Goal: Task Accomplishment & Management: Manage account settings

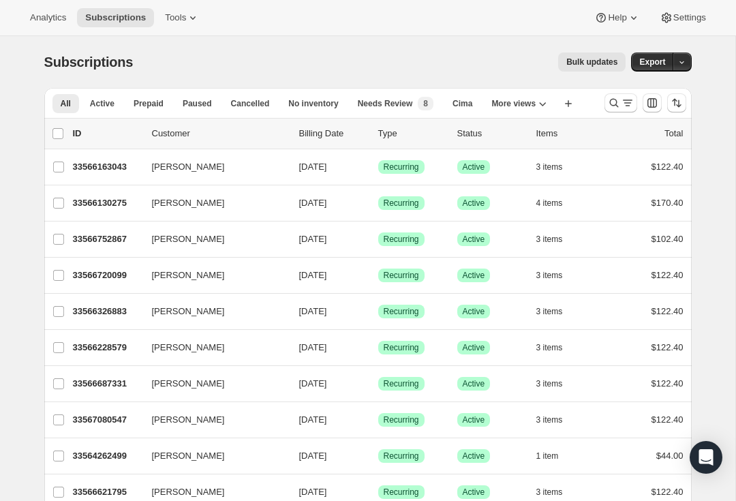
click at [620, 110] on button "Search and filter results" at bounding box center [620, 102] width 33 height 19
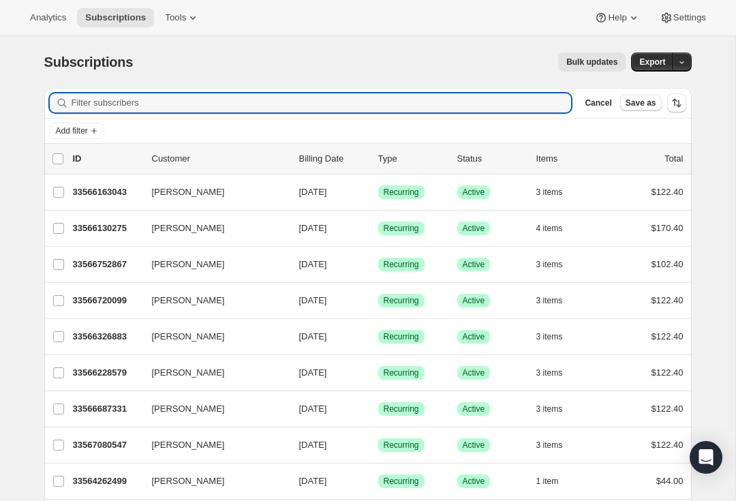
click at [349, 112] on input "Filter subscribers" at bounding box center [322, 102] width 500 height 19
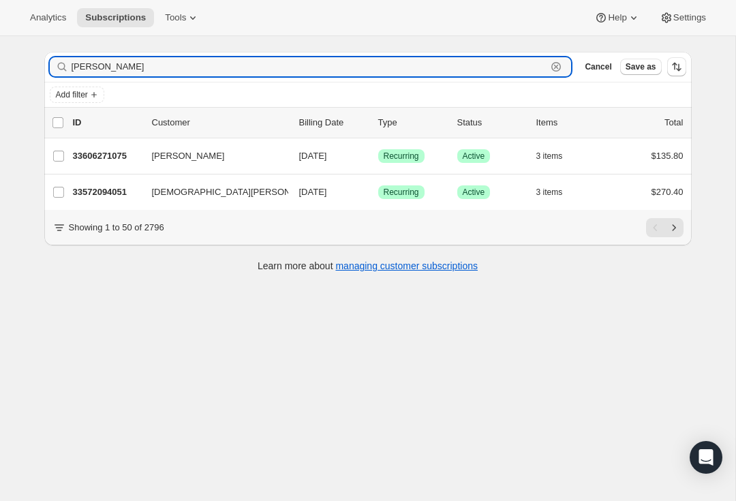
scroll to position [36, 0]
type input "[PERSON_NAME]"
click at [96, 200] on div "33572094051 [PERSON_NAME] [DATE] Success Recurring Success Active 3 items $270.…" at bounding box center [378, 192] width 610 height 19
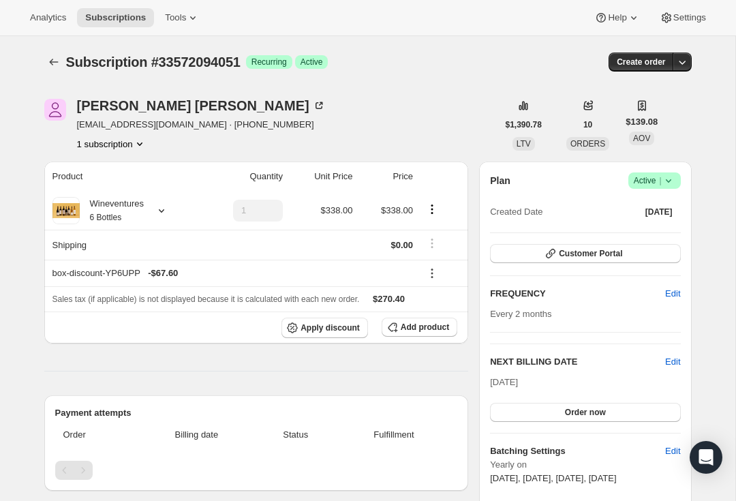
click at [678, 63] on icon "button" at bounding box center [682, 62] width 14 height 14
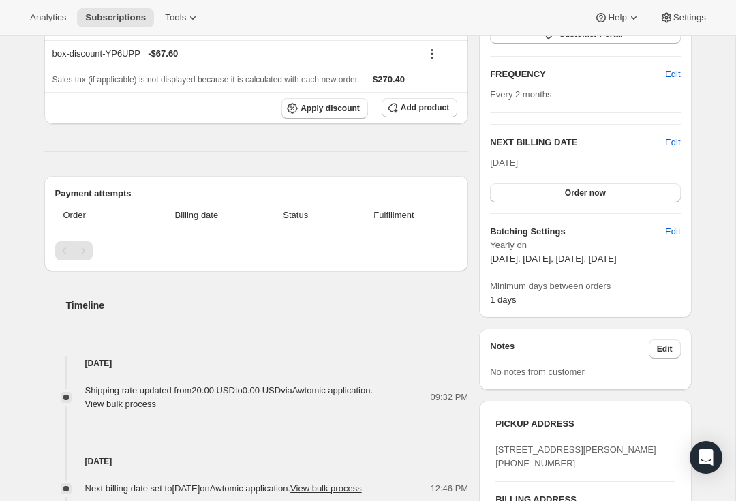
scroll to position [220, 0]
click at [673, 140] on span "Edit" at bounding box center [672, 142] width 15 height 14
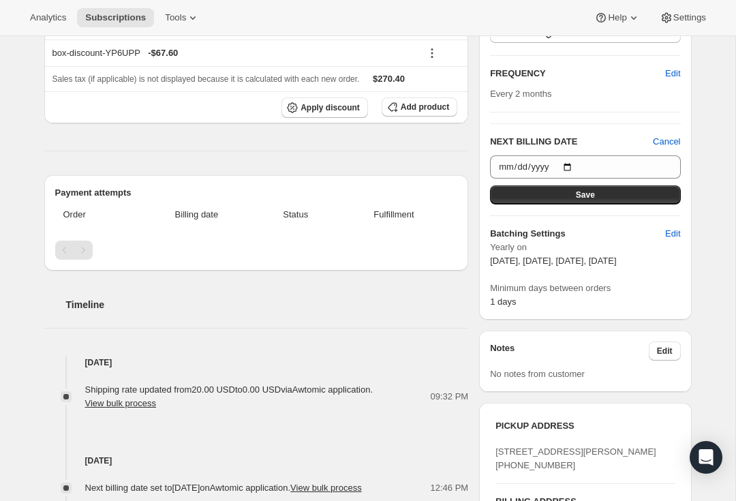
click at [673, 140] on span "Cancel" at bounding box center [666, 142] width 27 height 14
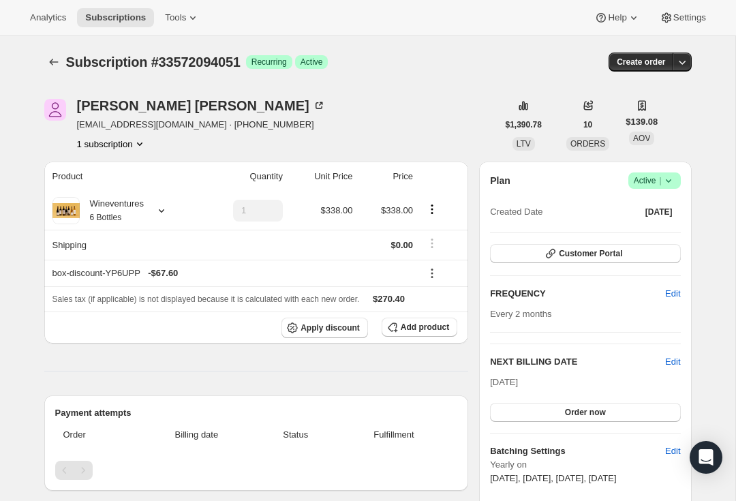
scroll to position [0, 0]
click at [678, 184] on span "Success Active |" at bounding box center [654, 180] width 52 height 16
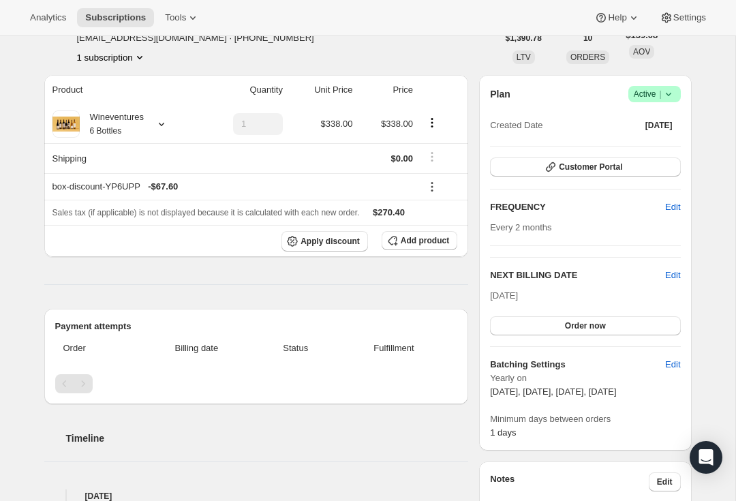
scroll to position [121, 0]
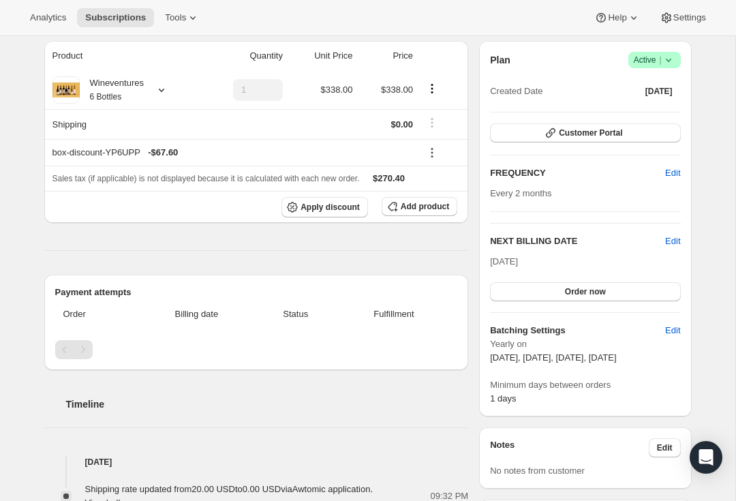
click at [640, 136] on button "Customer Portal" at bounding box center [585, 132] width 190 height 19
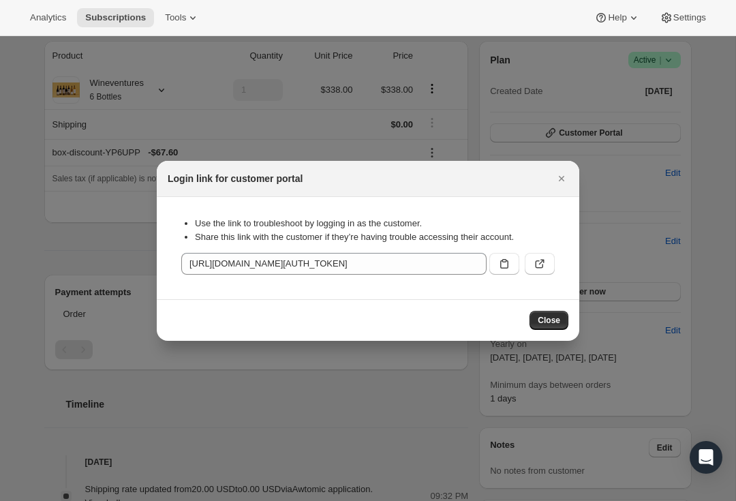
click at [551, 262] on button ":rcc:" at bounding box center [540, 264] width 30 height 22
click at [555, 187] on button "Close" at bounding box center [561, 178] width 19 height 19
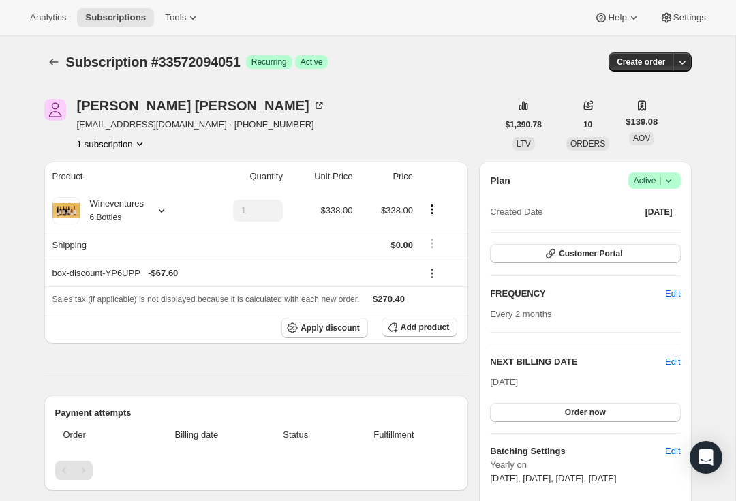
scroll to position [0, 0]
click at [48, 59] on icon "Subscriptions" at bounding box center [54, 62] width 14 height 14
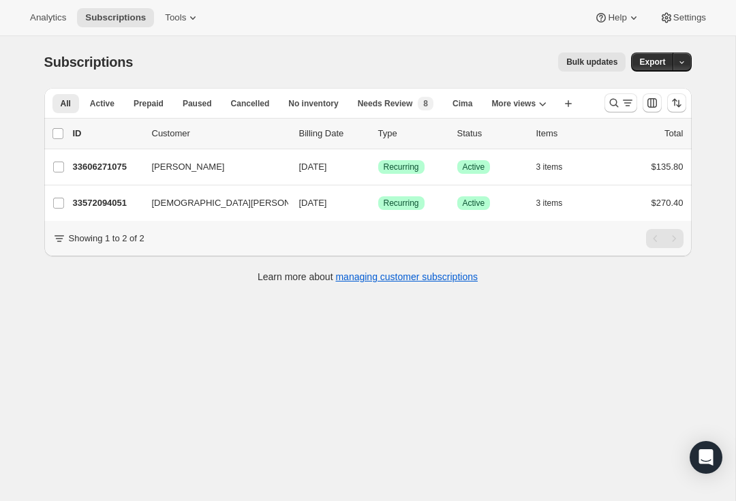
click at [104, 199] on p "33572094051" at bounding box center [107, 203] width 68 height 14
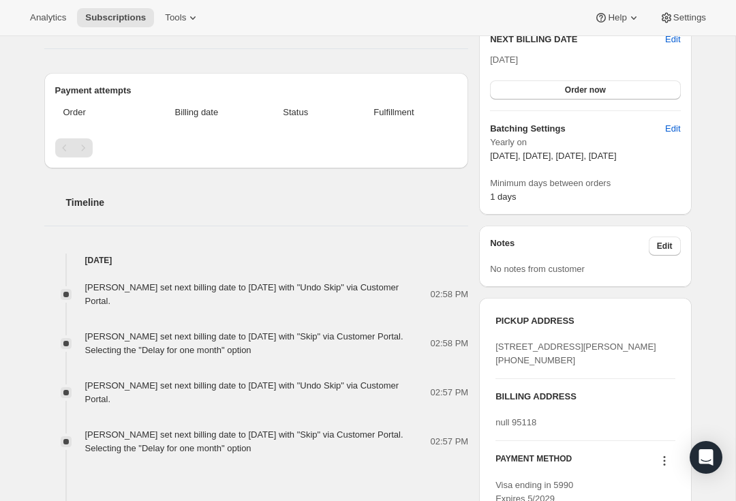
scroll to position [432, 0]
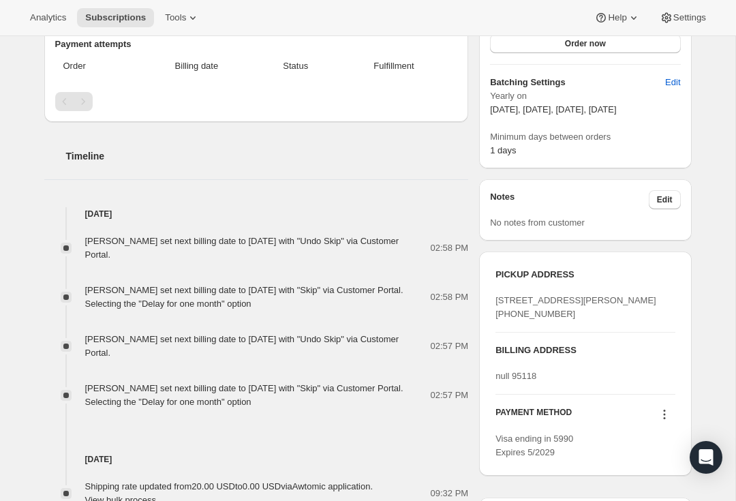
click at [399, 294] on div "[PERSON_NAME] set next billing date to [DATE] with "Skip" via Customer Portal. …" at bounding box center [257, 296] width 345 height 27
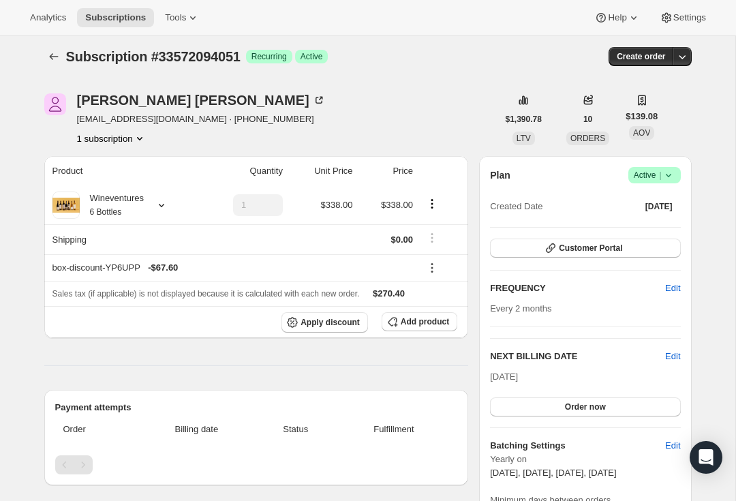
scroll to position [3, 0]
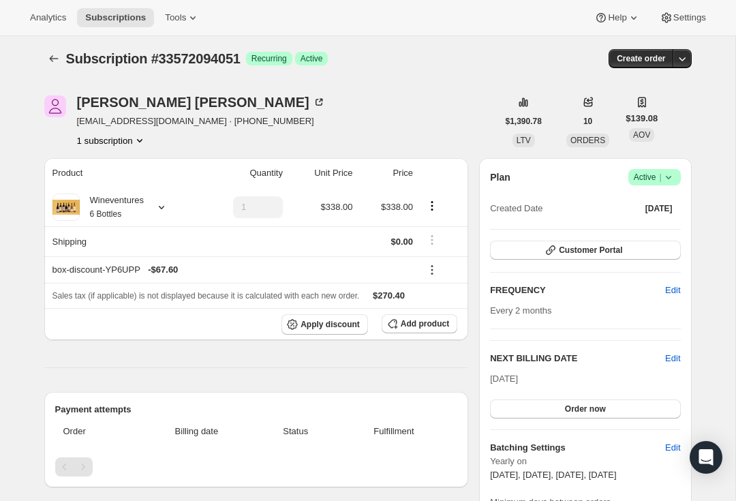
click at [434, 201] on icon "Product actions" at bounding box center [432, 206] width 14 height 14
click at [691, 55] on button "button" at bounding box center [681, 58] width 19 height 19
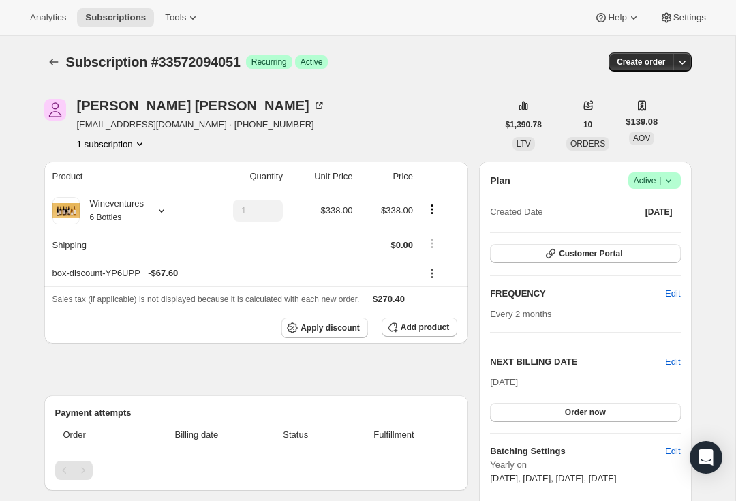
scroll to position [0, 0]
click at [638, 253] on button "Customer Portal" at bounding box center [585, 253] width 190 height 19
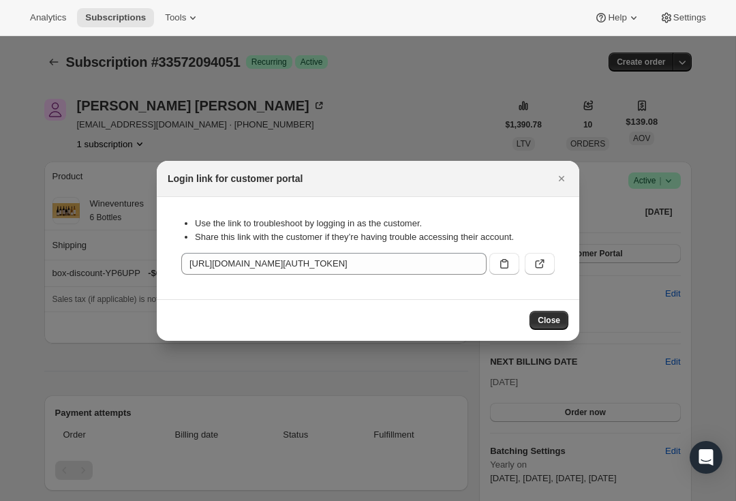
click at [544, 259] on icon ":rh8:" at bounding box center [540, 264] width 14 height 14
click at [562, 179] on icon "Close" at bounding box center [561, 178] width 5 height 5
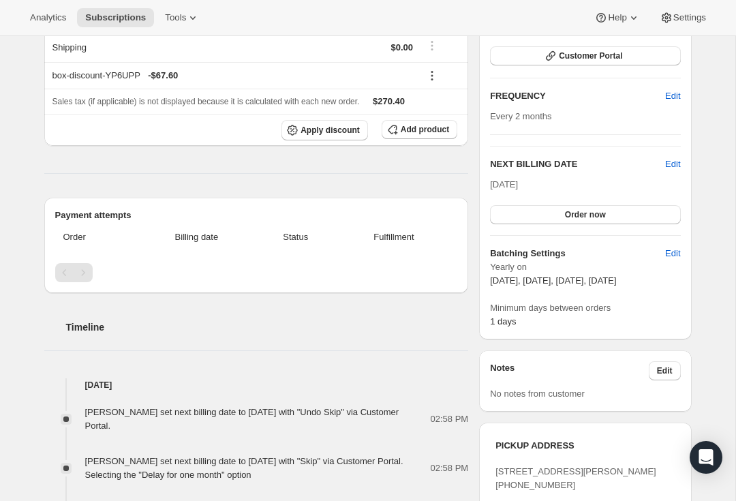
scroll to position [200, 0]
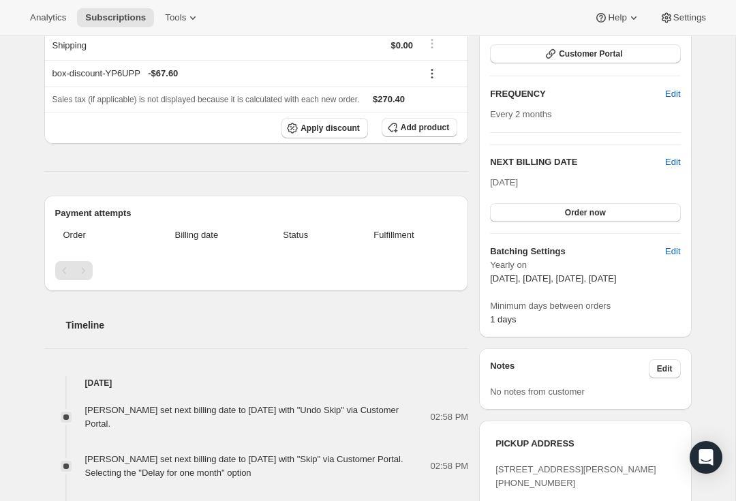
click at [672, 166] on span "Edit" at bounding box center [672, 162] width 15 height 14
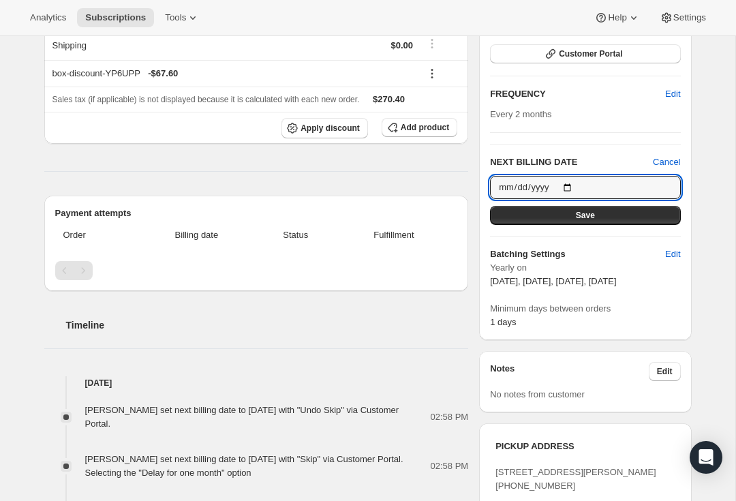
click at [655, 187] on input "[DATE]" at bounding box center [585, 187] width 190 height 23
type input "[DATE]"
click at [646, 213] on button "Save" at bounding box center [585, 215] width 190 height 19
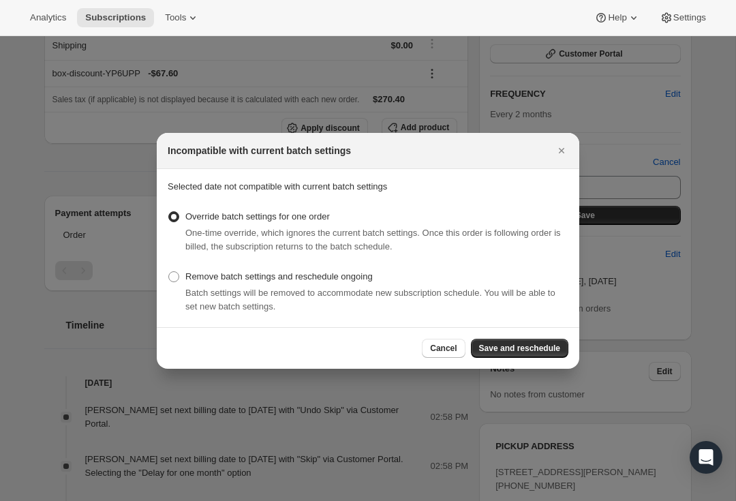
click at [553, 348] on span "Save and reschedule" at bounding box center [519, 348] width 81 height 11
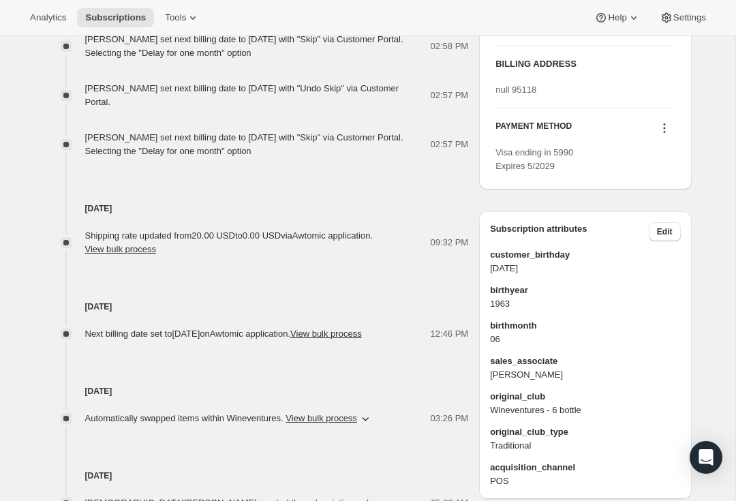
scroll to position [718, 0]
click at [551, 96] on div "null 95118" at bounding box center [584, 89] width 179 height 14
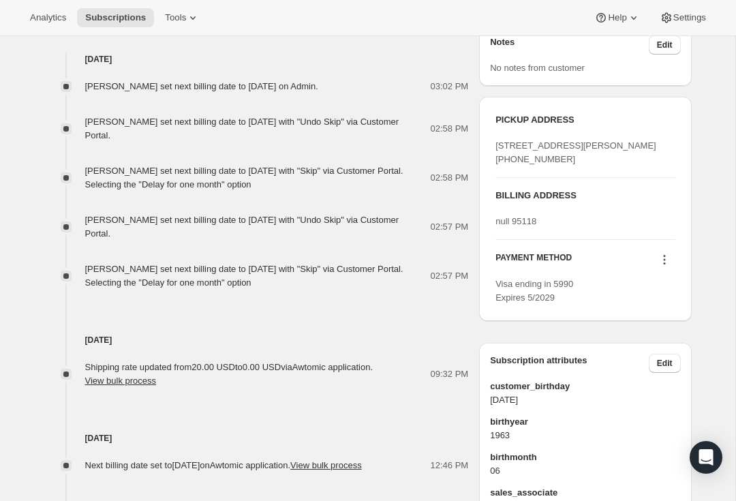
scroll to position [587, 0]
